Goal: Information Seeking & Learning: Learn about a topic

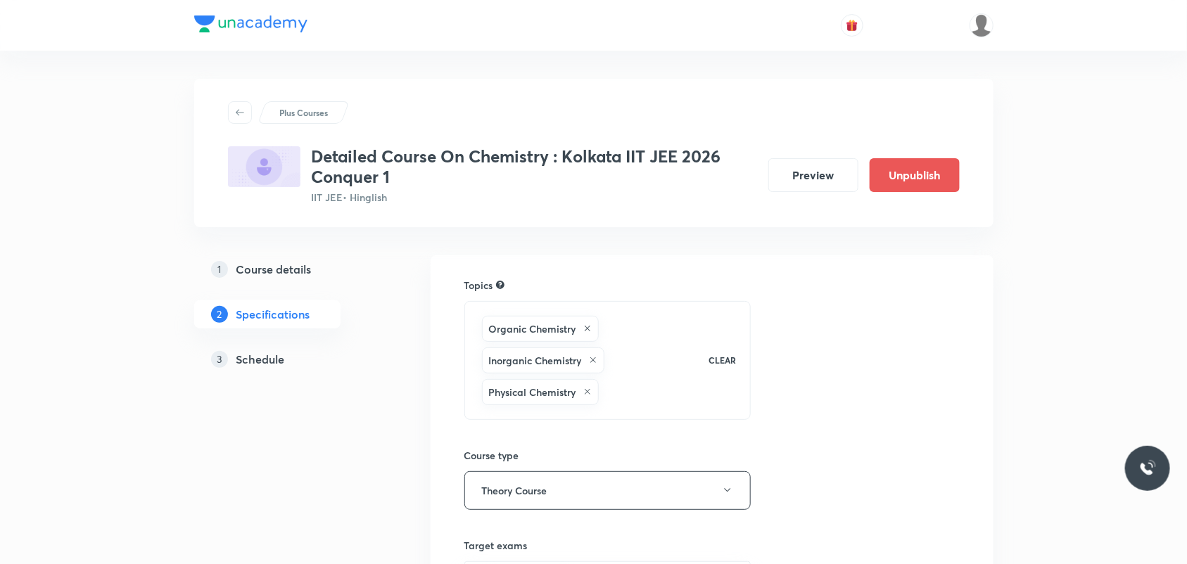
click at [800, 192] on div "Detailed Course On Chemistry : Kolkata IIT JEE 2026 Conquer 1 IIT JEE • Hinglis…" at bounding box center [594, 175] width 732 height 58
click at [827, 181] on button "Preview" at bounding box center [813, 174] width 90 height 34
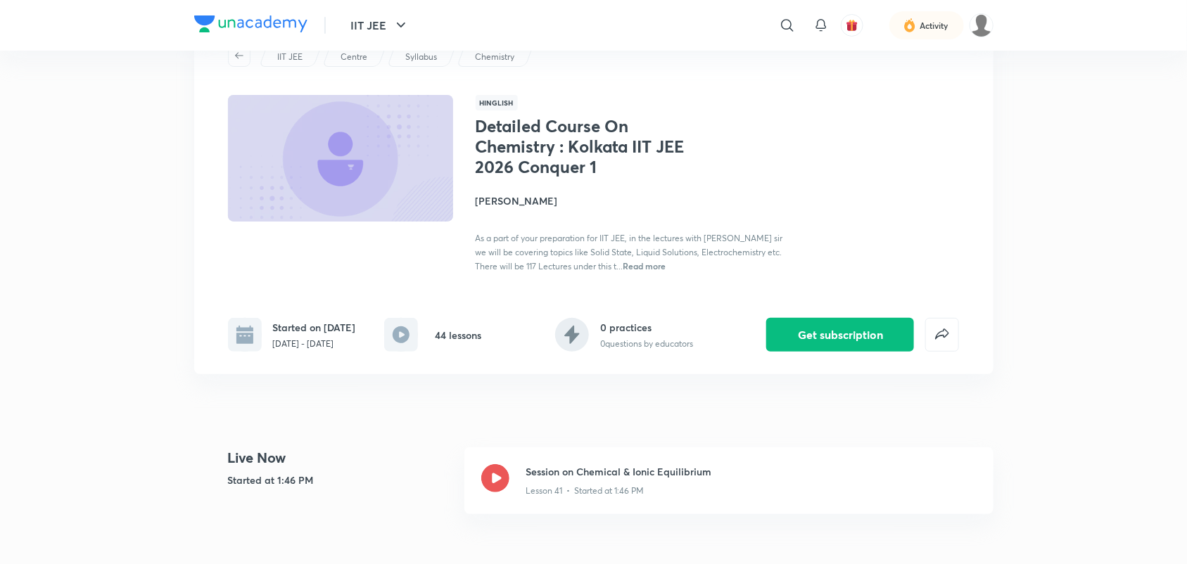
scroll to position [88, 0]
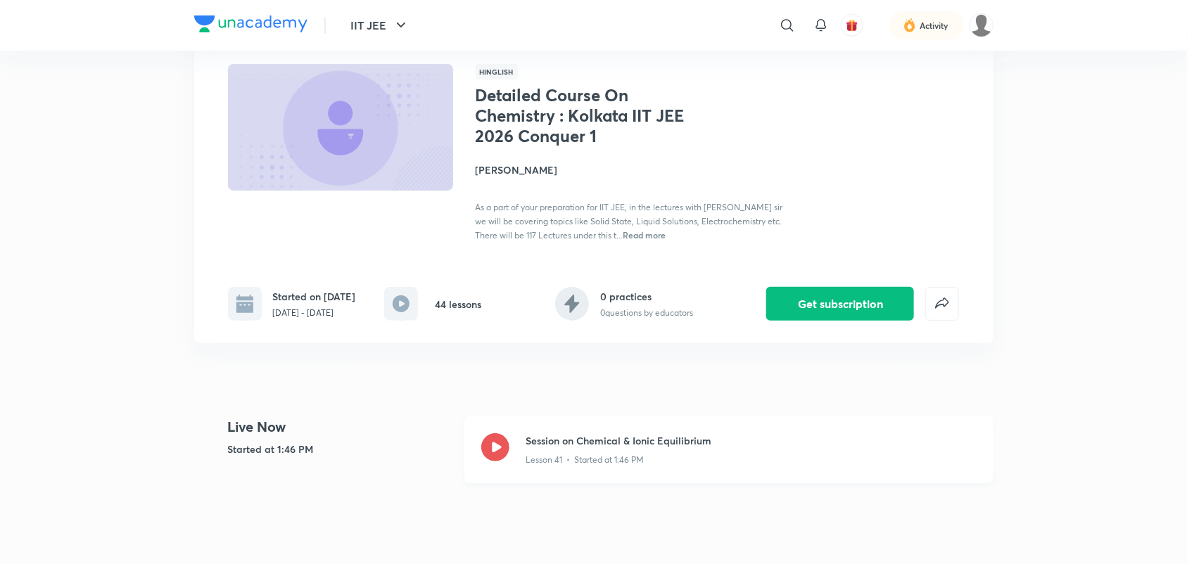
click at [490, 462] on icon at bounding box center [495, 447] width 28 height 28
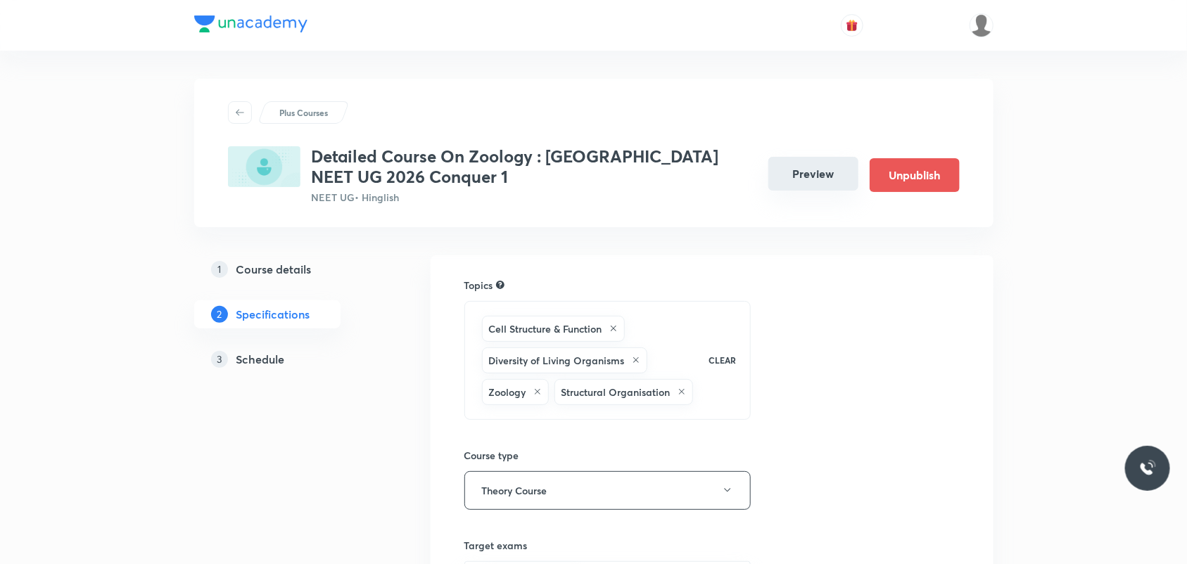
click at [832, 184] on button "Preview" at bounding box center [813, 174] width 90 height 34
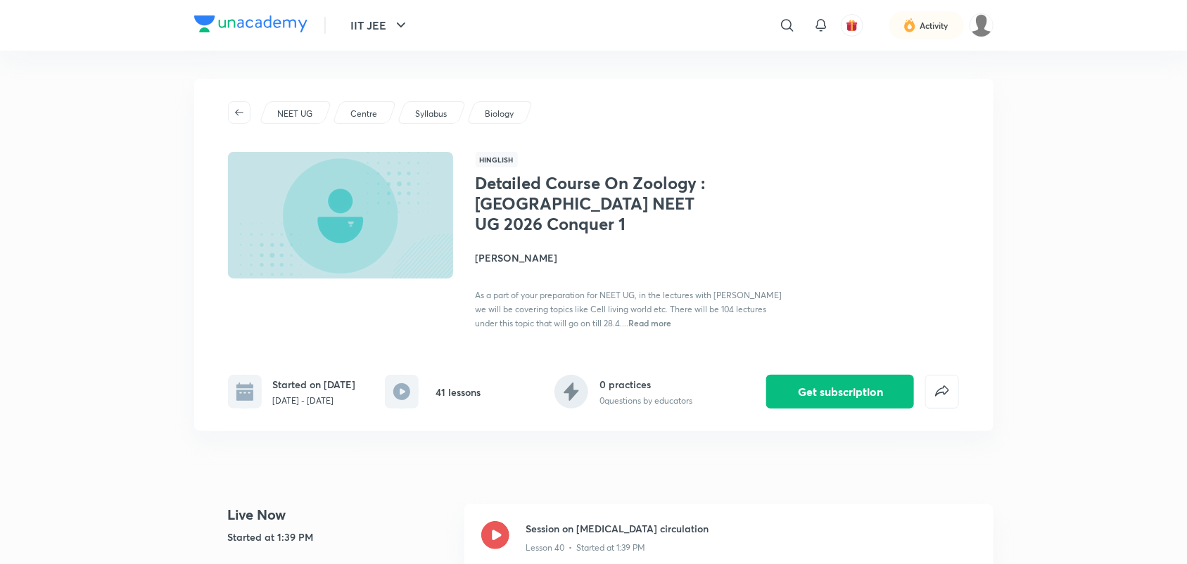
drag, startPoint x: 497, startPoint y: 531, endPoint x: 521, endPoint y: 436, distance: 98.0
click at [497, 531] on icon at bounding box center [495, 535] width 28 height 28
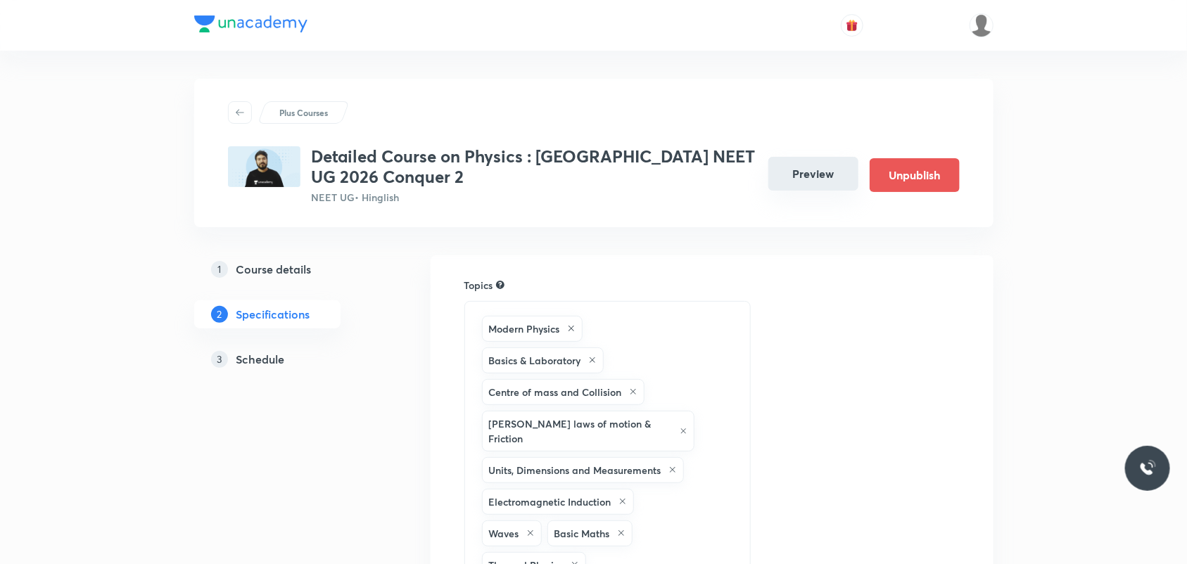
click at [815, 186] on button "Preview" at bounding box center [813, 174] width 90 height 34
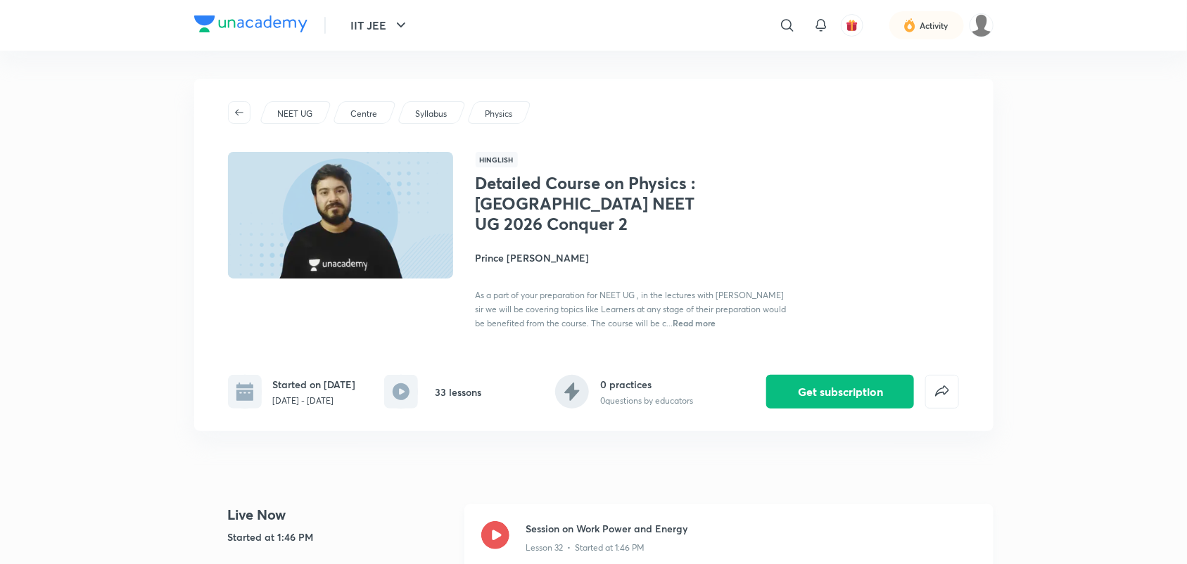
click at [490, 533] on icon at bounding box center [495, 535] width 28 height 28
